Goal: Transaction & Acquisition: Purchase product/service

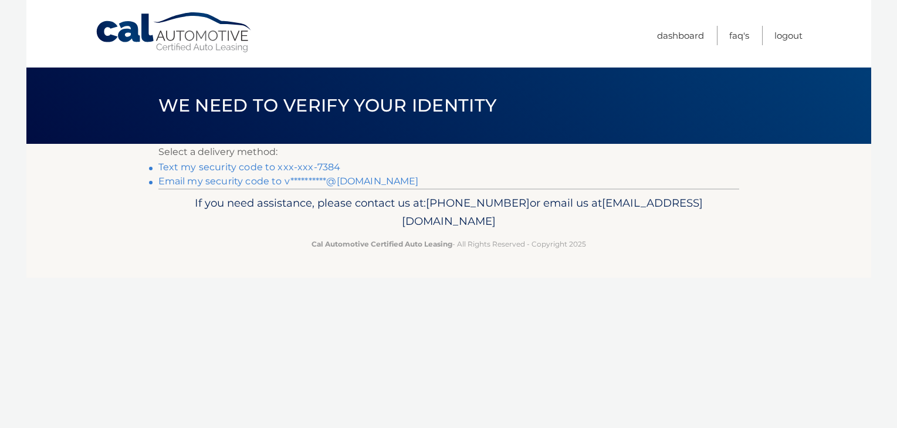
click at [242, 166] on link "Text my security code to xxx-xxx-7384" at bounding box center [249, 166] width 182 height 11
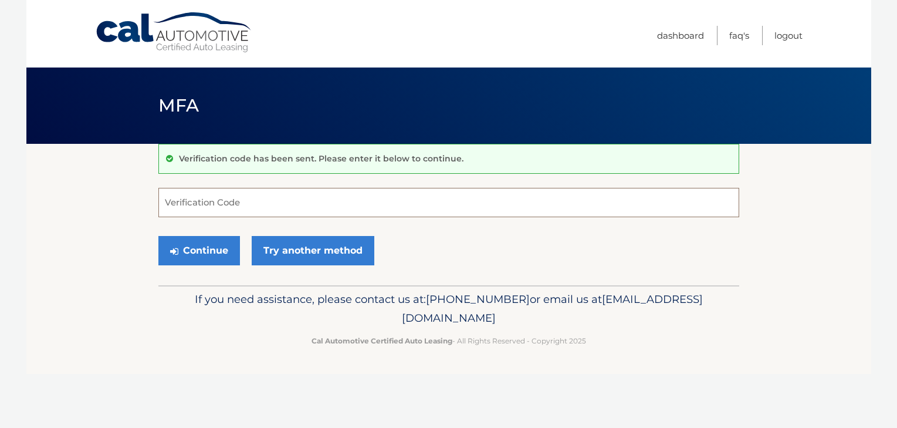
click at [240, 202] on input "Verification Code" at bounding box center [448, 202] width 581 height 29
type input "720513"
click at [212, 248] on button "Continue" at bounding box center [199, 250] width 82 height 29
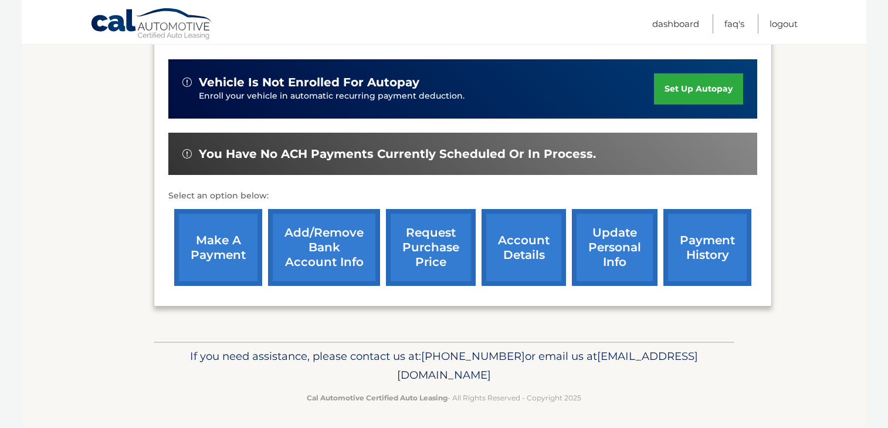
scroll to position [283, 0]
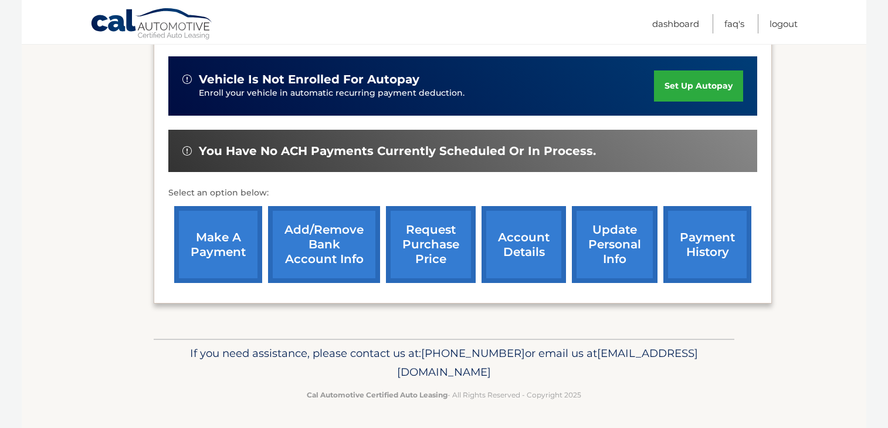
click at [212, 236] on link "make a payment" at bounding box center [218, 244] width 88 height 77
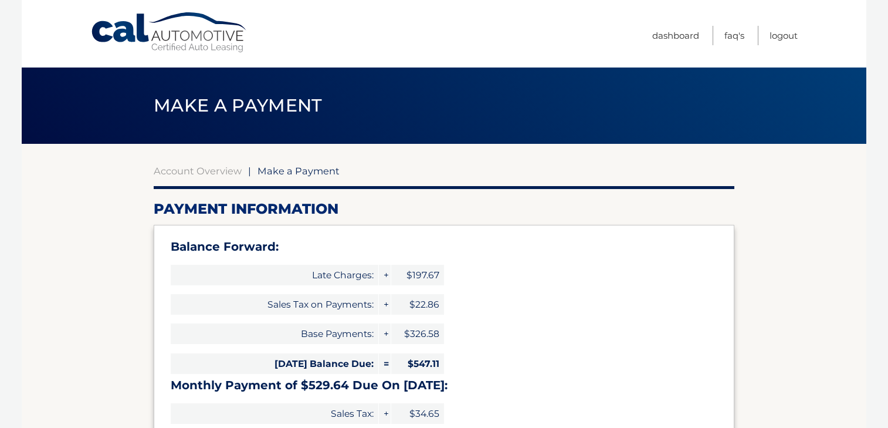
select select "YjA0NTdiN2ItYmU0MS00YWY3LThmZTQtNmYyYWRiMTJhMDUz"
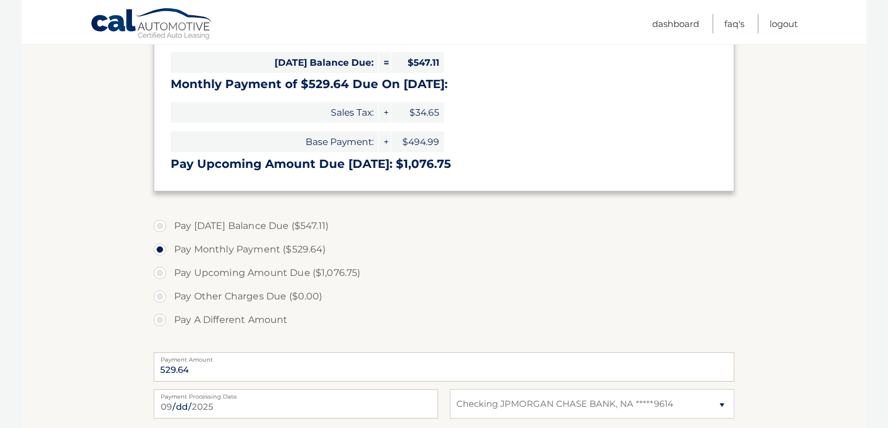
scroll to position [299, 0]
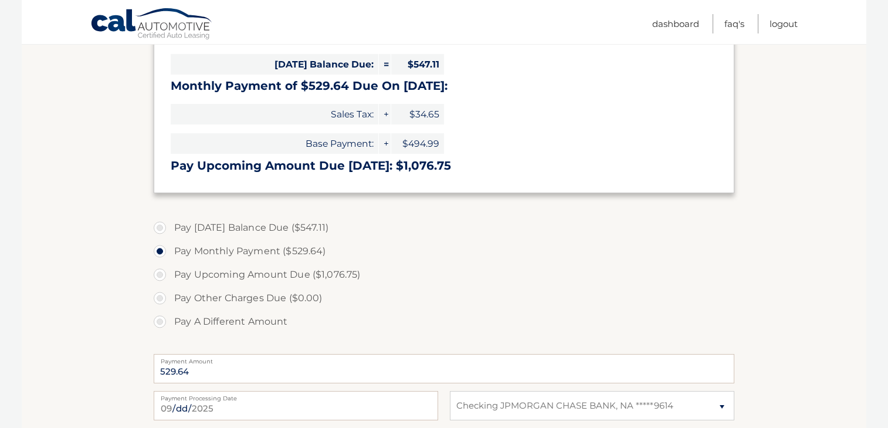
click at [160, 227] on label "Pay [DATE] Balance Due ($547.11)" at bounding box center [444, 227] width 581 height 23
click at [160, 227] on input "Pay [DATE] Balance Due ($547.11)" at bounding box center [164, 225] width 12 height 19
radio input "true"
type input "547.11"
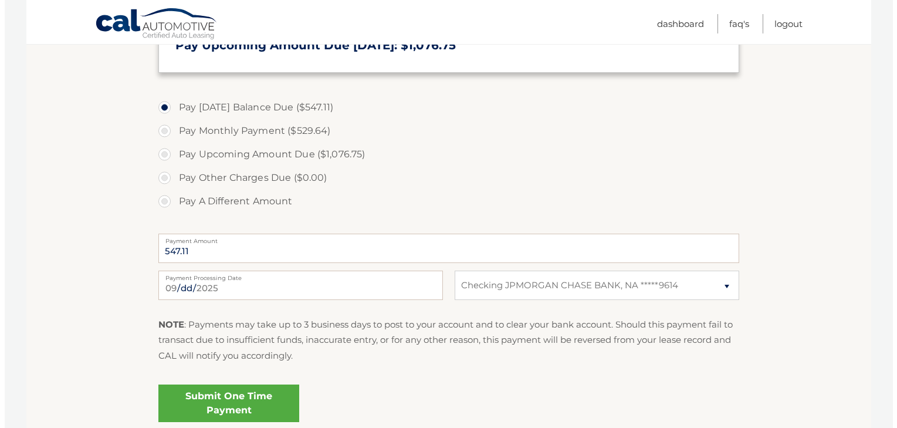
scroll to position [490, 0]
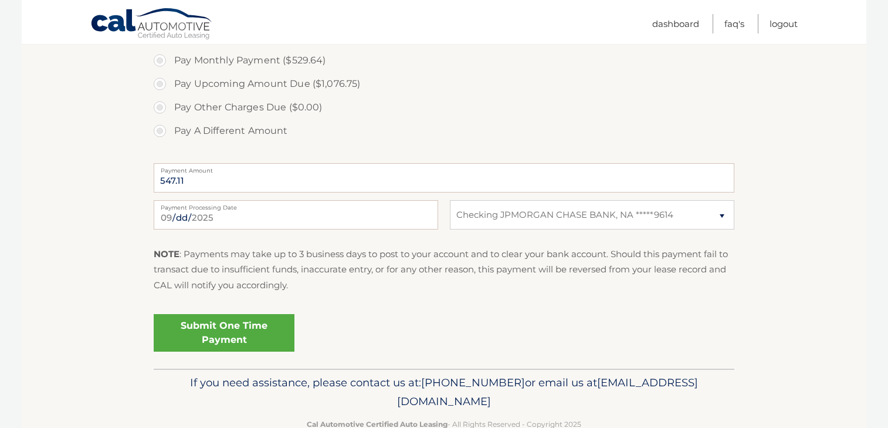
click at [225, 334] on link "Submit One Time Payment" at bounding box center [224, 333] width 141 height 38
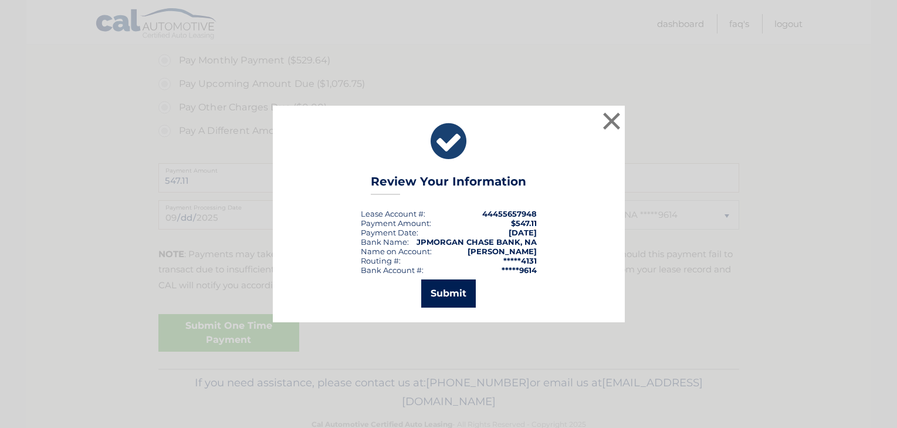
click at [458, 297] on button "Submit" at bounding box center [448, 293] width 55 height 28
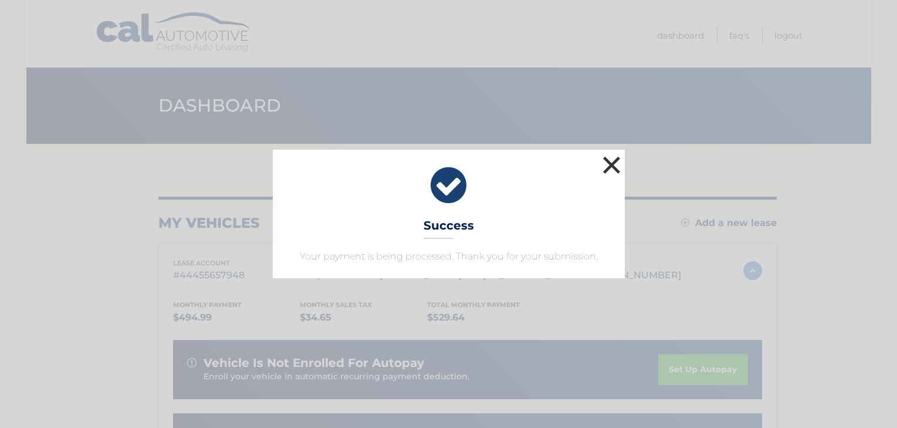
click at [612, 165] on button "×" at bounding box center [611, 164] width 23 height 23
